Goal: Transaction & Acquisition: Purchase product/service

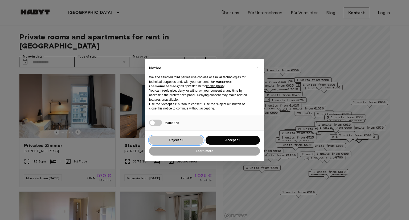
click at [190, 141] on button "Reject all" at bounding box center [176, 140] width 54 height 9
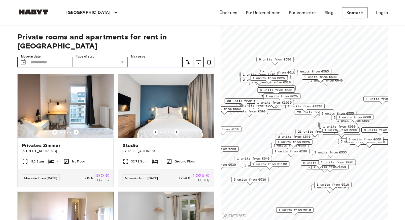
click at [152, 57] on input "Max price" at bounding box center [154, 62] width 55 height 11
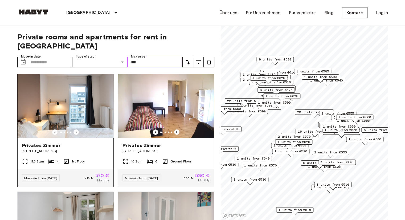
type input "***"
click at [76, 131] on icon "Previous image" at bounding box center [76, 132] width 1 height 2
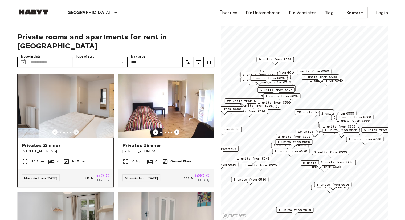
click at [76, 131] on icon "Previous image" at bounding box center [76, 132] width 1 height 2
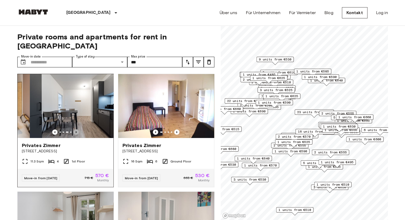
click at [76, 131] on icon "Previous image" at bounding box center [76, 132] width 1 height 2
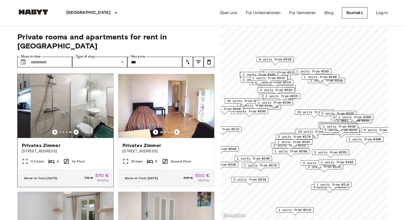
click at [76, 131] on icon "Previous image" at bounding box center [76, 132] width 1 height 2
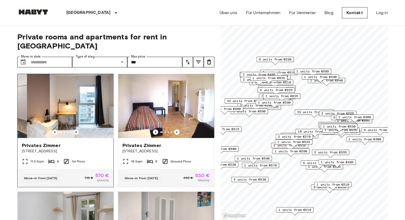
click at [76, 131] on icon "Previous image" at bounding box center [76, 132] width 1 height 2
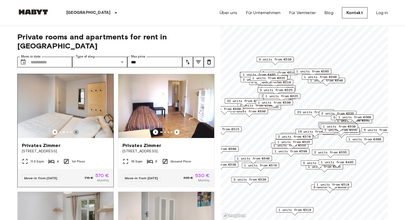
click at [76, 129] on icon "Previous image" at bounding box center [75, 131] width 5 height 5
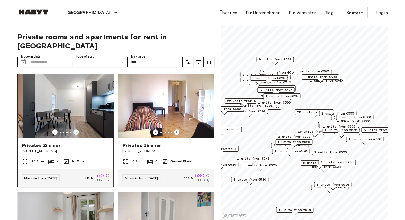
click at [76, 129] on icon "Previous image" at bounding box center [75, 131] width 5 height 5
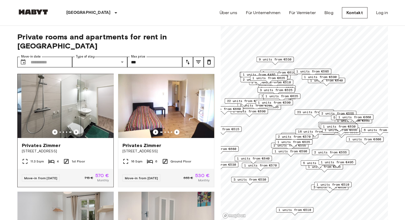
click at [76, 129] on icon "Previous image" at bounding box center [75, 131] width 5 height 5
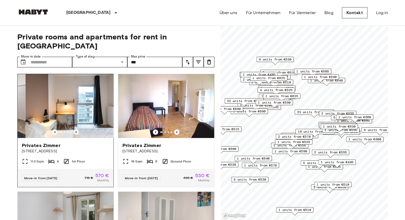
click at [76, 129] on icon "Previous image" at bounding box center [75, 131] width 5 height 5
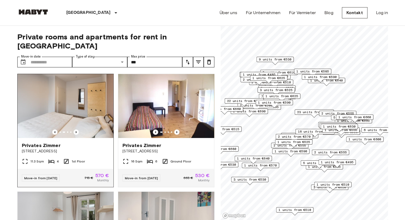
click at [94, 104] on img at bounding box center [66, 106] width 96 height 64
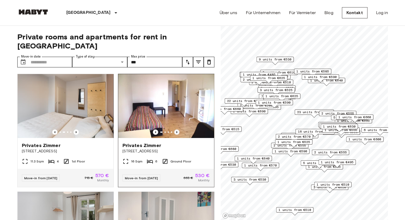
click at [174, 129] on icon "Previous image" at bounding box center [176, 131] width 5 height 5
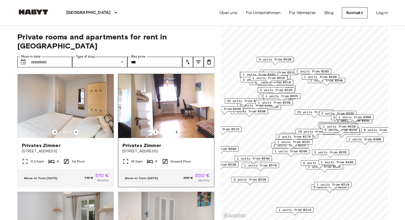
click at [174, 129] on icon "Previous image" at bounding box center [176, 131] width 5 height 5
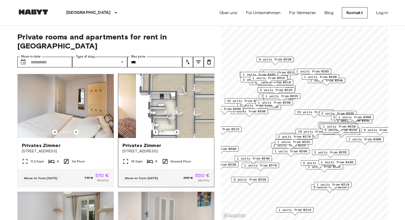
click at [174, 129] on icon "Previous image" at bounding box center [176, 131] width 5 height 5
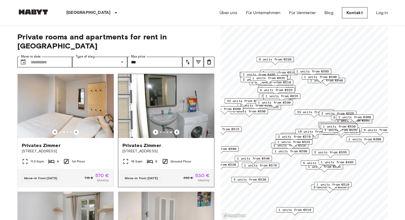
click at [174, 129] on icon "Previous image" at bounding box center [176, 131] width 5 height 5
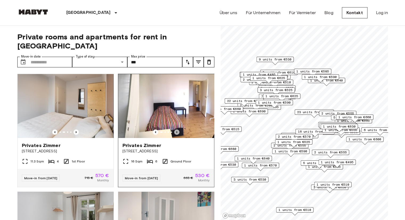
click at [174, 129] on icon "Previous image" at bounding box center [176, 131] width 5 height 5
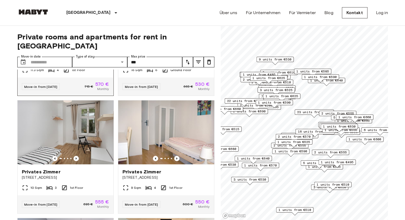
scroll to position [133, 0]
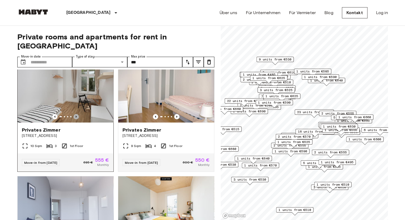
click at [76, 114] on icon "Previous image" at bounding box center [75, 116] width 5 height 5
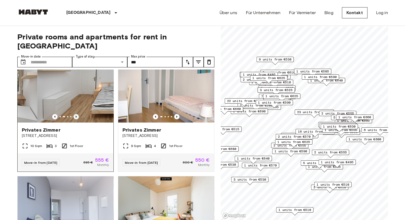
click at [76, 114] on icon "Previous image" at bounding box center [75, 116] width 5 height 5
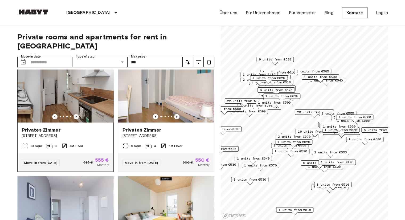
click at [76, 114] on icon "Previous image" at bounding box center [75, 116] width 5 height 5
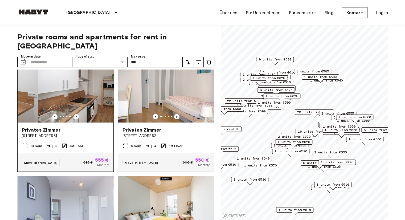
click at [76, 114] on icon "Previous image" at bounding box center [75, 116] width 5 height 5
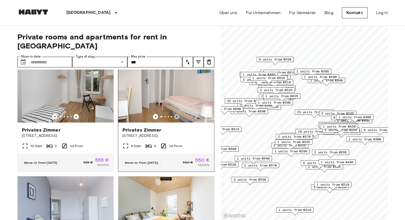
click at [175, 114] on icon "Previous image" at bounding box center [176, 116] width 5 height 5
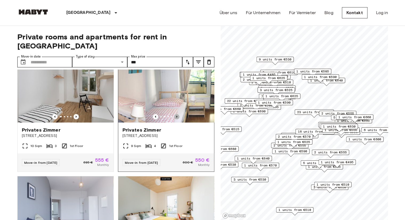
click at [175, 114] on icon "Previous image" at bounding box center [176, 116] width 5 height 5
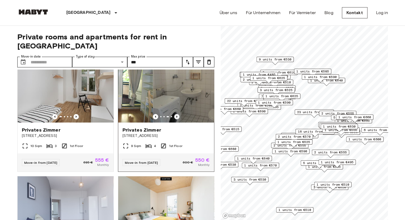
click at [175, 114] on icon "Previous image" at bounding box center [176, 116] width 5 height 5
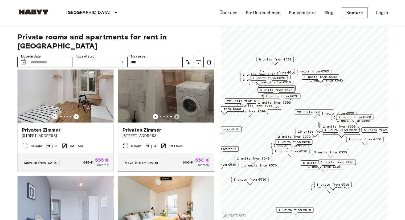
click at [175, 114] on icon "Previous image" at bounding box center [176, 116] width 5 height 5
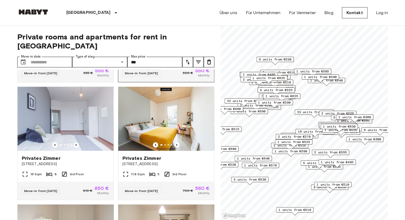
scroll to position [240, 0]
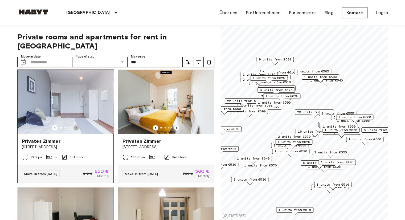
click at [76, 125] on icon "Previous image" at bounding box center [75, 127] width 5 height 5
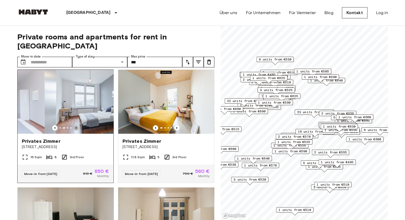
click at [76, 125] on icon "Previous image" at bounding box center [75, 127] width 5 height 5
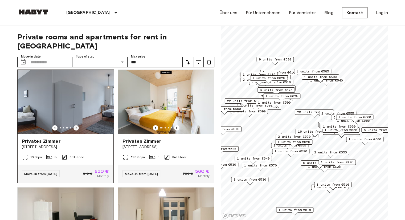
click at [76, 125] on icon "Previous image" at bounding box center [75, 127] width 5 height 5
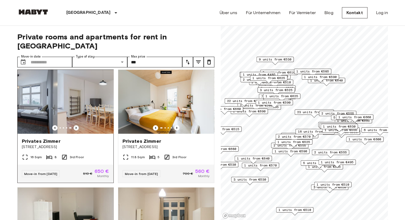
click at [76, 125] on icon "Previous image" at bounding box center [75, 127] width 5 height 5
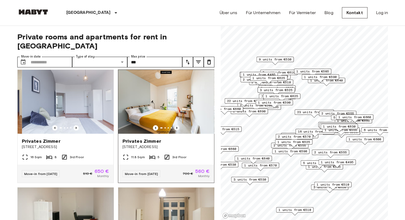
click at [174, 125] on icon "Previous image" at bounding box center [176, 127] width 5 height 5
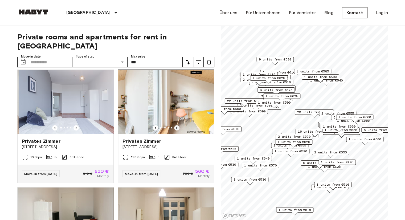
click at [174, 125] on icon "Previous image" at bounding box center [176, 127] width 5 height 5
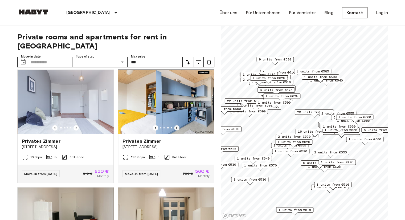
click at [174, 125] on icon "Previous image" at bounding box center [176, 127] width 5 height 5
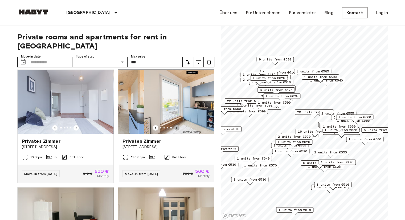
click at [174, 125] on icon "Previous image" at bounding box center [176, 127] width 5 height 5
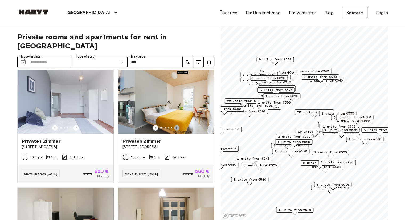
click at [174, 125] on icon "Previous image" at bounding box center [176, 127] width 5 height 5
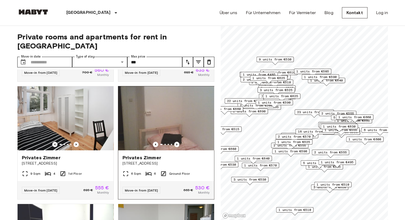
scroll to position [586, 0]
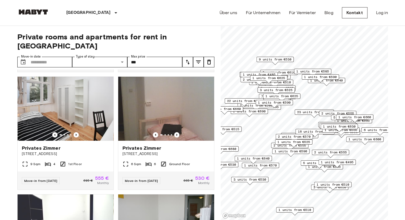
drag, startPoint x: 165, startPoint y: 130, endPoint x: 0, endPoint y: 129, distance: 165.3
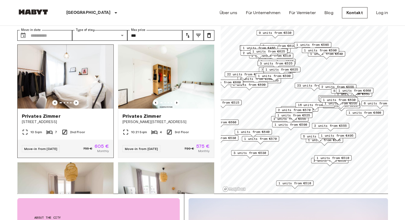
scroll to position [1298, 0]
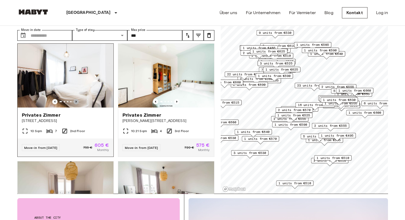
click at [74, 104] on icon "Previous image" at bounding box center [75, 101] width 5 height 5
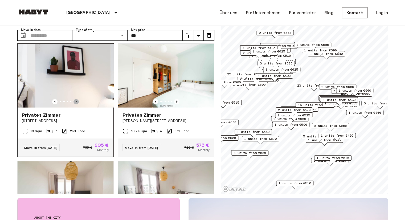
click at [74, 104] on icon "Previous image" at bounding box center [75, 101] width 5 height 5
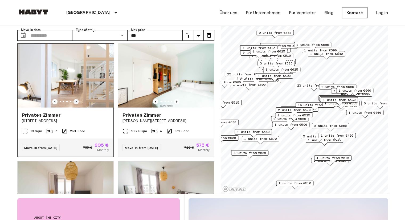
click at [74, 104] on icon "Previous image" at bounding box center [75, 101] width 5 height 5
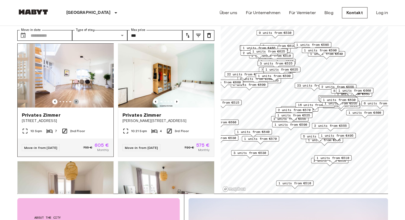
click at [74, 104] on icon "Previous image" at bounding box center [75, 101] width 5 height 5
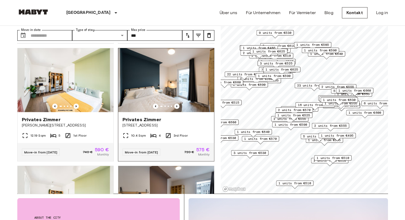
scroll to position [3785, 0]
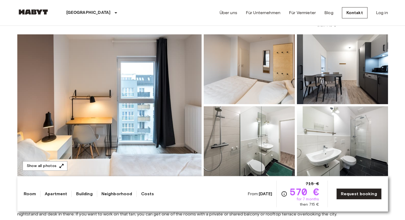
scroll to position [27, 0]
